Goal: Information Seeking & Learning: Learn about a topic

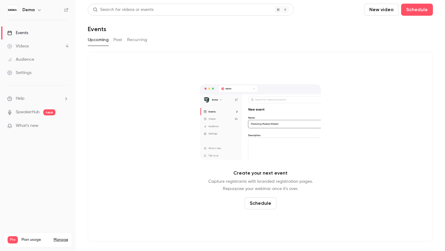
click at [47, 48] on link "Videos 4" at bounding box center [38, 46] width 76 height 13
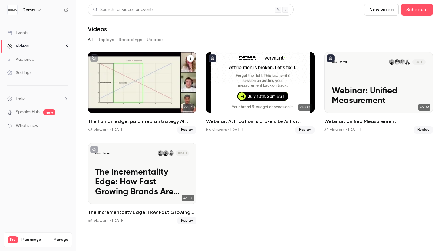
click at [161, 124] on h2 "The human edge: paid media strategy AI can’t replace" at bounding box center [142, 121] width 109 height 7
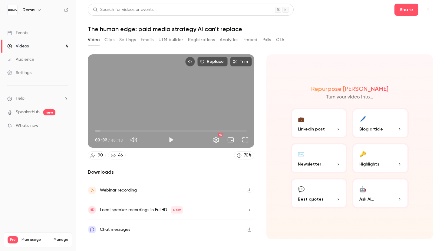
click at [233, 40] on button "Analytics" at bounding box center [229, 40] width 19 height 10
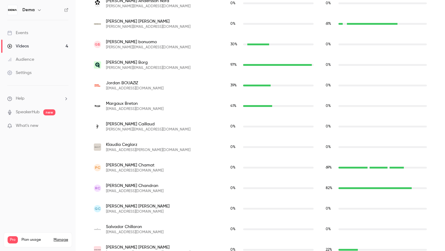
scroll to position [339, 0]
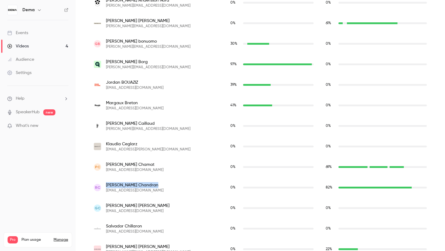
drag, startPoint x: 139, startPoint y: 185, endPoint x: 105, endPoint y: 185, distance: 33.6
click at [105, 185] on div "RC [PERSON_NAME] [PERSON_NAME][EMAIL_ADDRESS][DOMAIN_NAME]" at bounding box center [156, 187] width 124 height 11
copy span "[PERSON_NAME]"
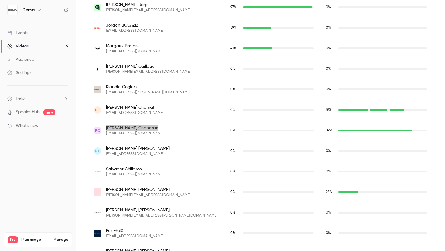
scroll to position [422, 0]
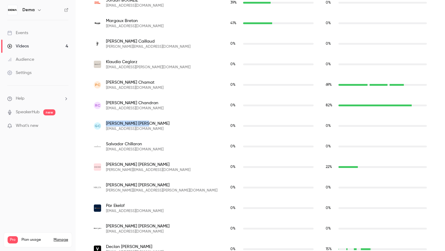
drag, startPoint x: 139, startPoint y: 123, endPoint x: 106, endPoint y: 123, distance: 32.7
click at [106, 123] on span "[PERSON_NAME]" at bounding box center [138, 124] width 64 height 6
copy span "[PERSON_NAME]"
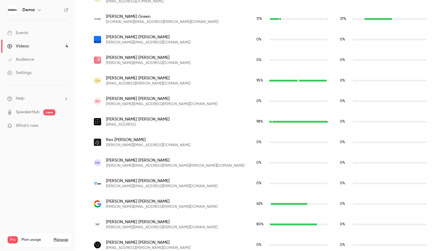
scroll to position [694, 0]
drag, startPoint x: 152, startPoint y: 99, endPoint x: 113, endPoint y: 98, distance: 38.1
click at [113, 98] on span "[PERSON_NAME]" at bounding box center [161, 99] width 111 height 6
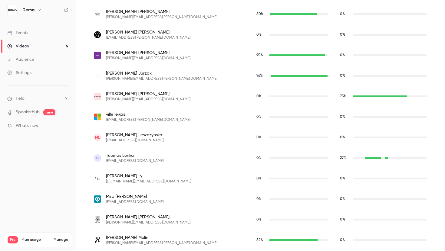
scroll to position [909, 0]
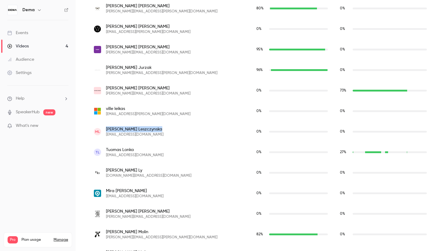
drag, startPoint x: 147, startPoint y: 129, endPoint x: 106, endPoint y: 129, distance: 40.8
click at [106, 129] on span "[PERSON_NAME]" at bounding box center [134, 129] width 57 height 6
copy span "[PERSON_NAME]"
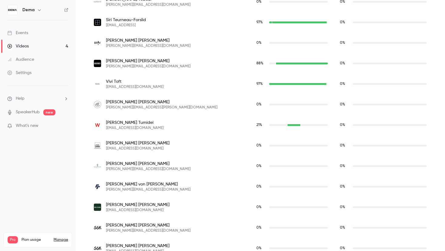
scroll to position [1780, 0]
